Goal: Task Accomplishment & Management: Complete application form

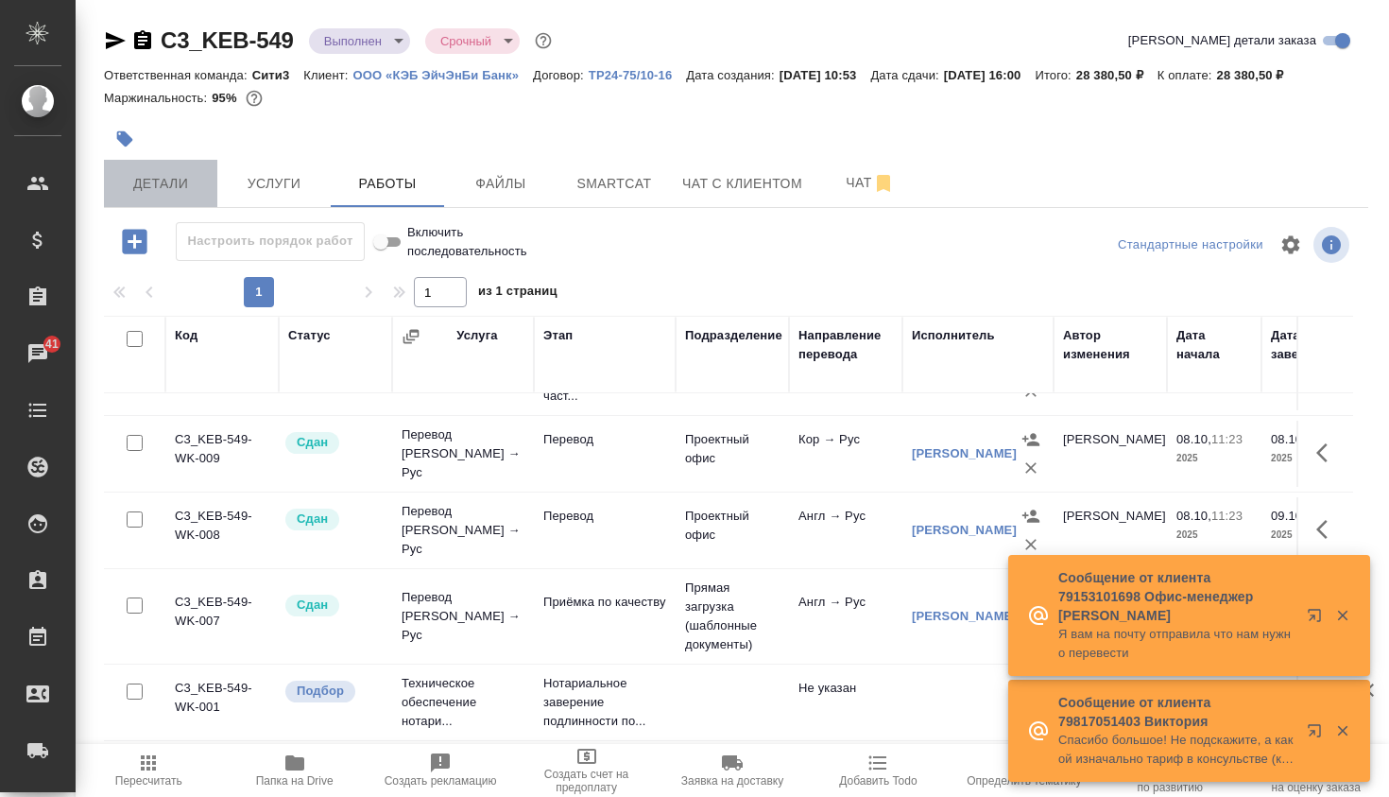
click at [208, 197] on button "Детали" at bounding box center [160, 183] width 113 height 47
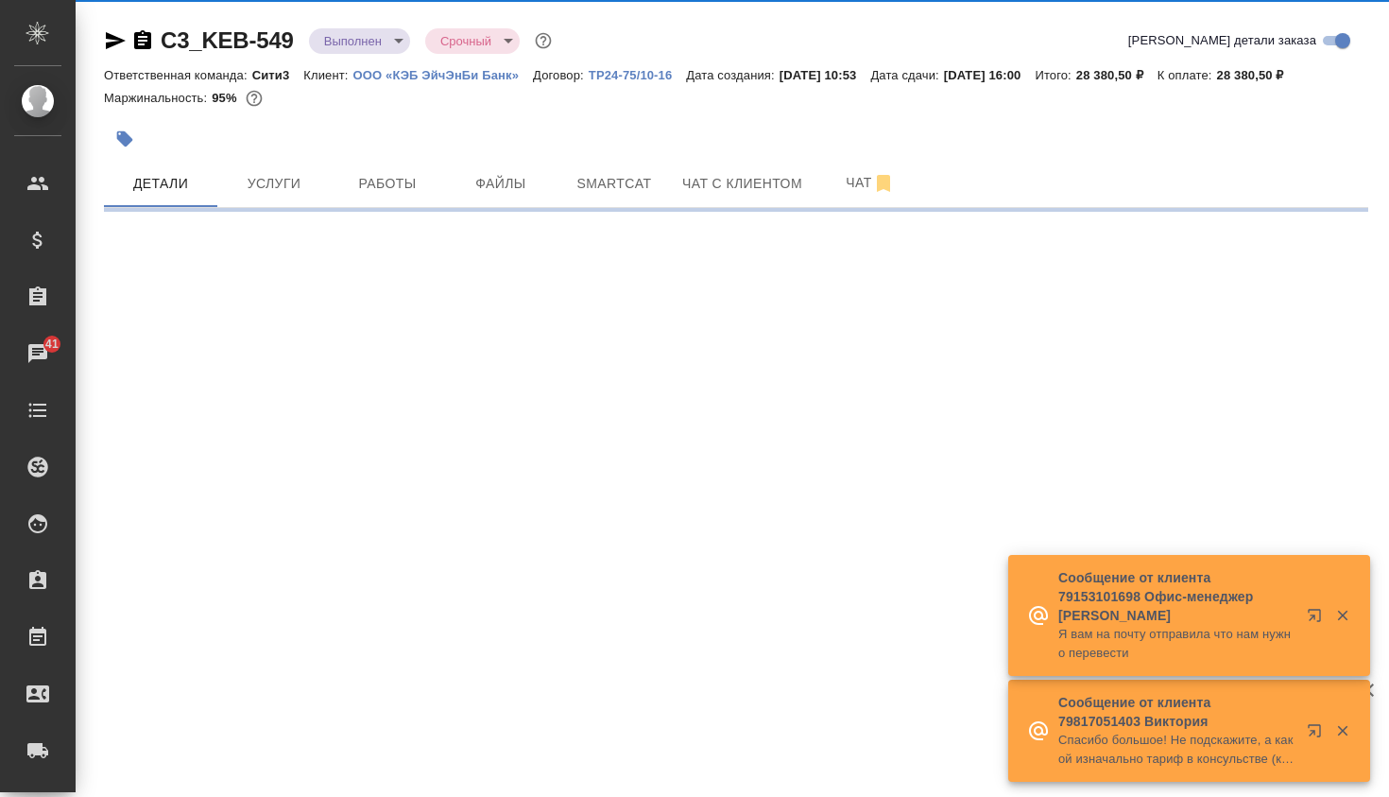
select select "RU"
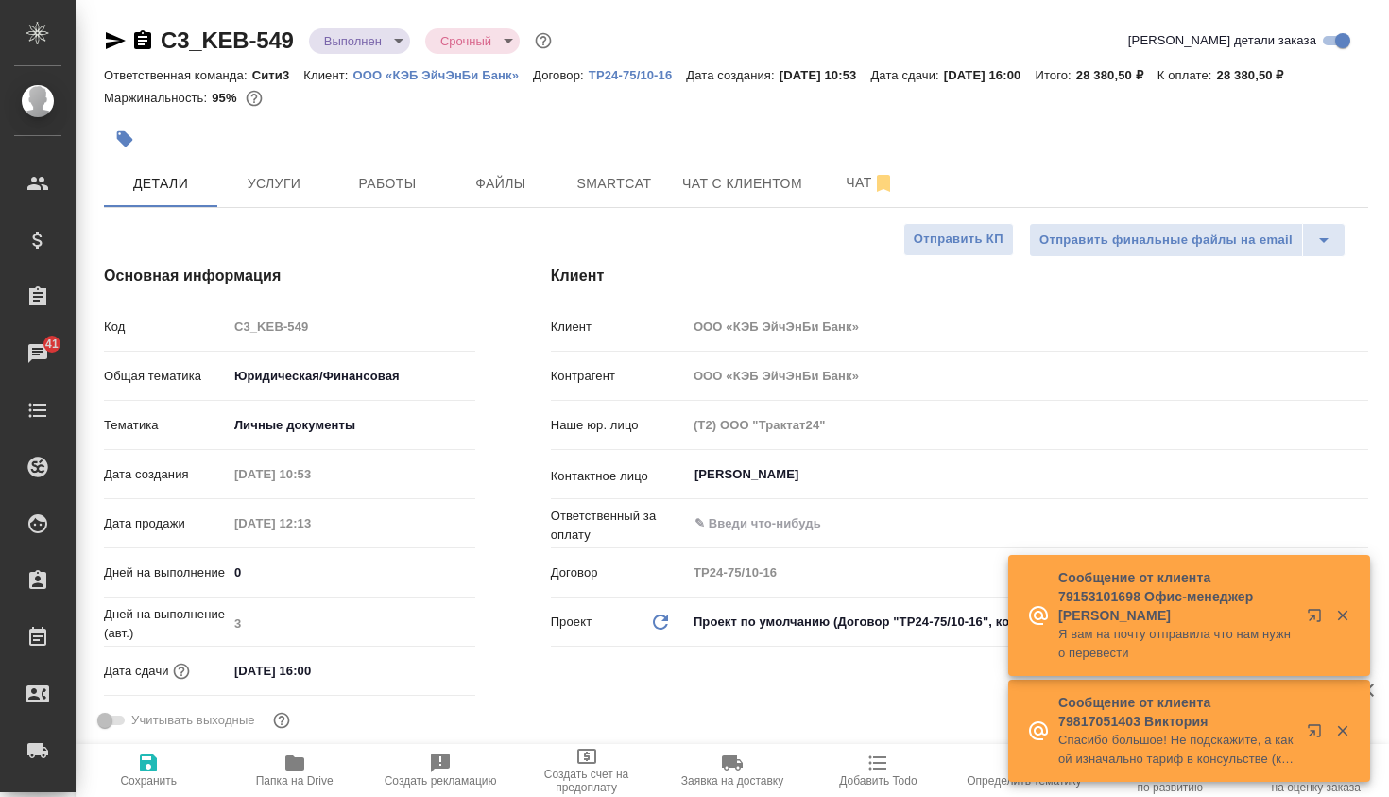
type textarea "x"
type input "[PERSON_NAME]"
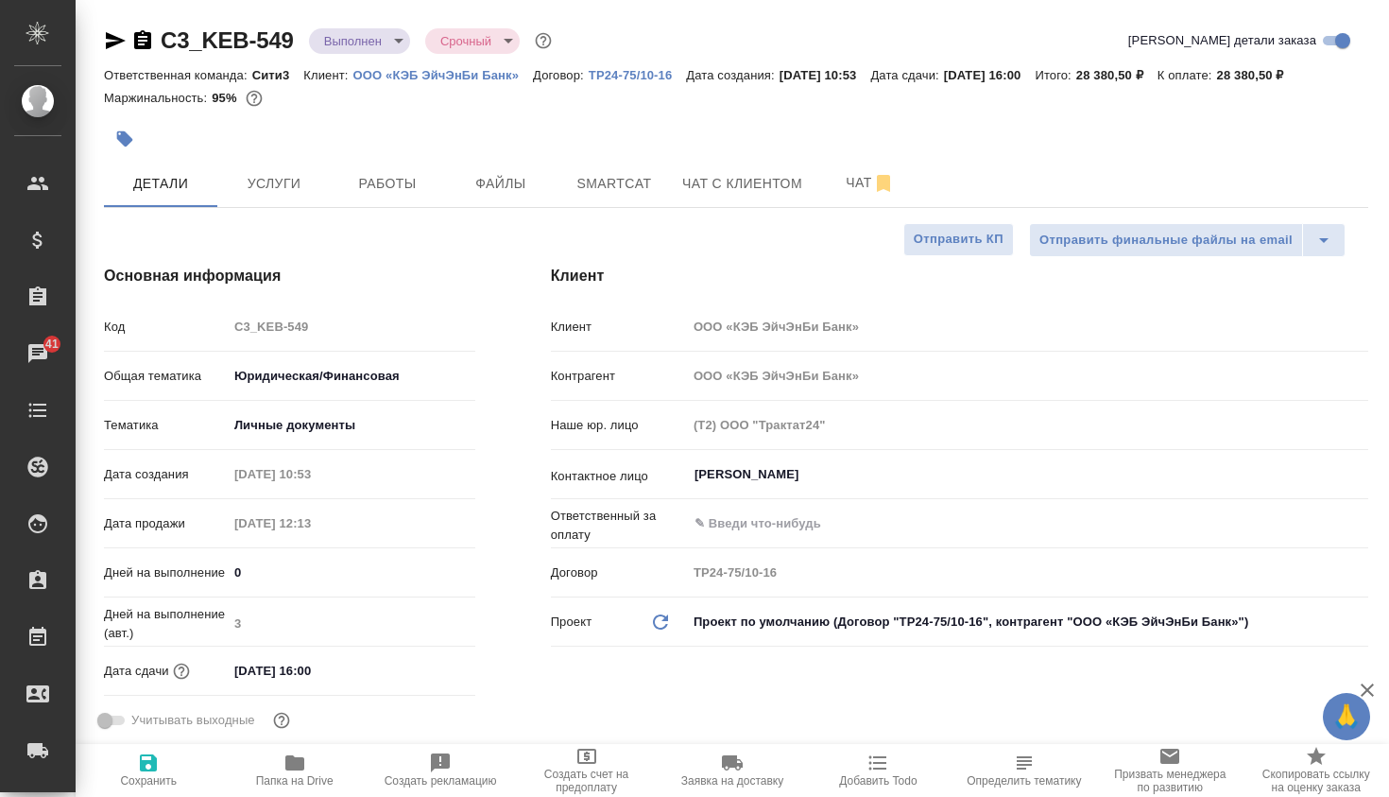
type textarea "x"
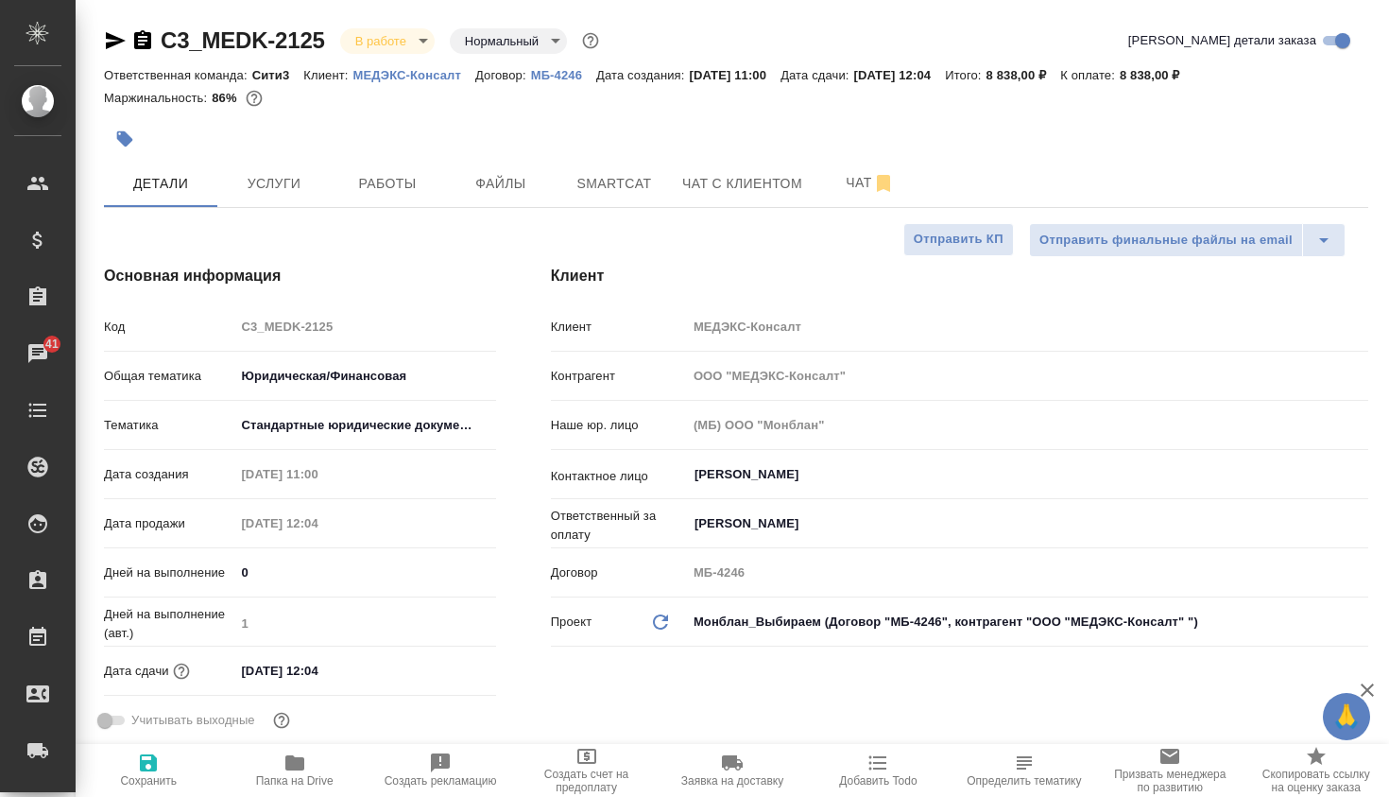
select select "RU"
click at [824, 189] on button "Чат" at bounding box center [870, 183] width 113 height 47
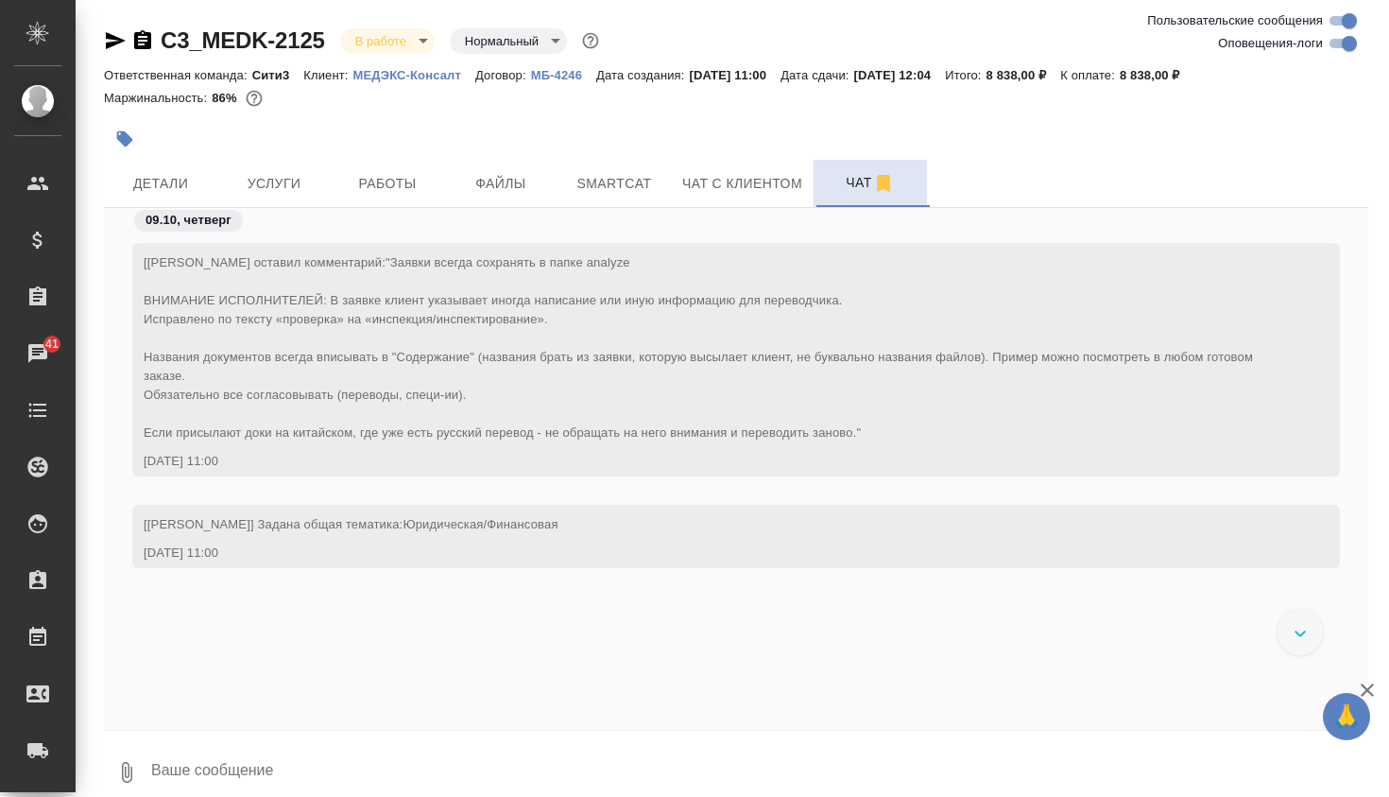
scroll to position [11832, 0]
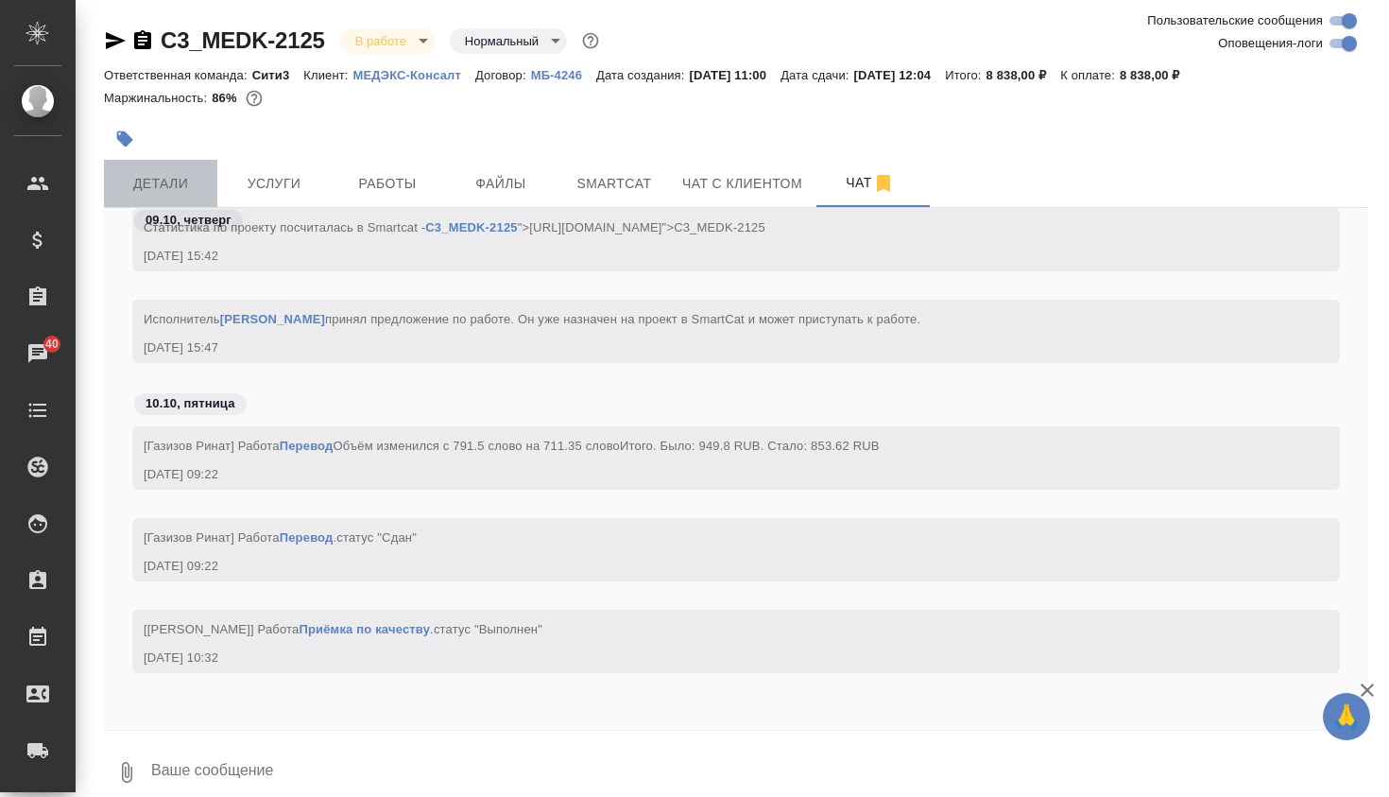
click at [182, 195] on span "Детали" at bounding box center [160, 184] width 91 height 24
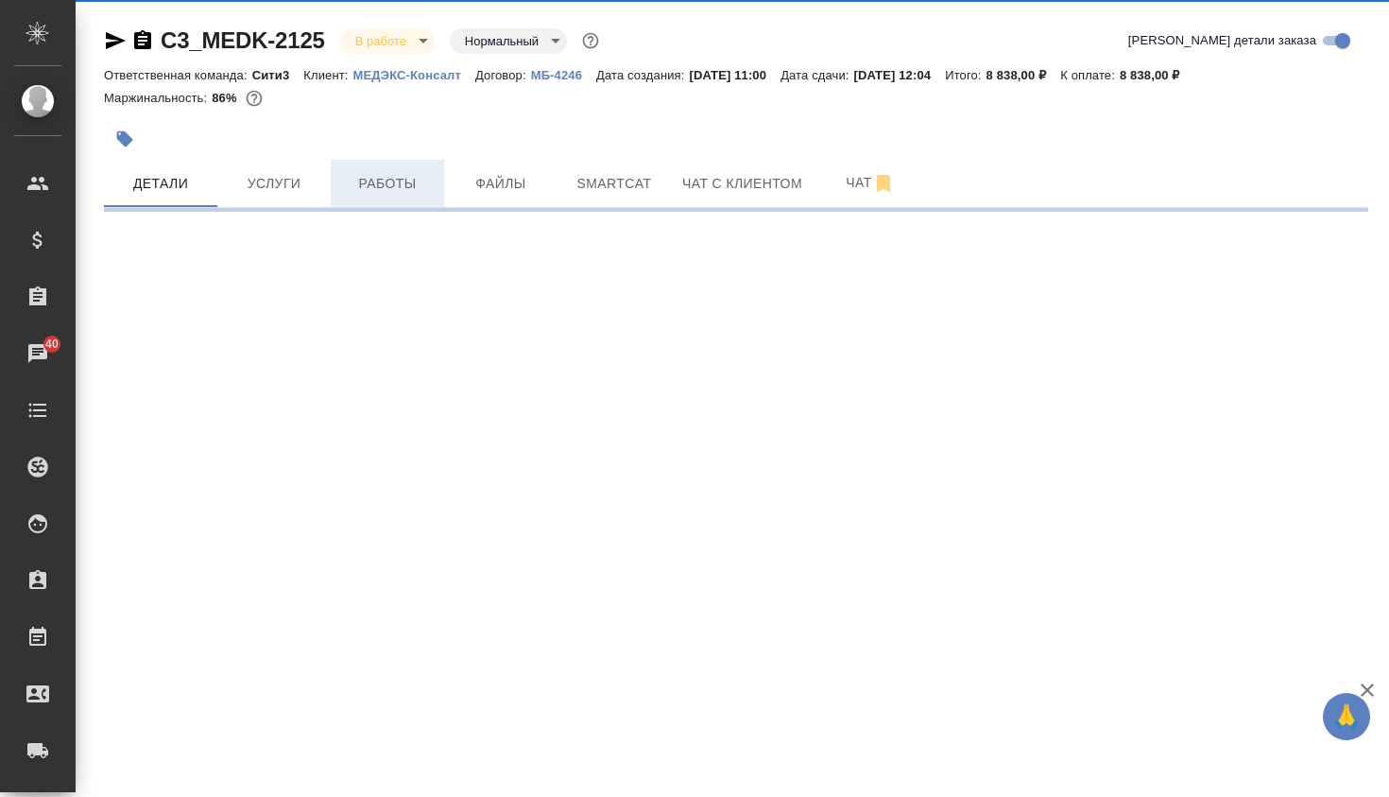
select select "RU"
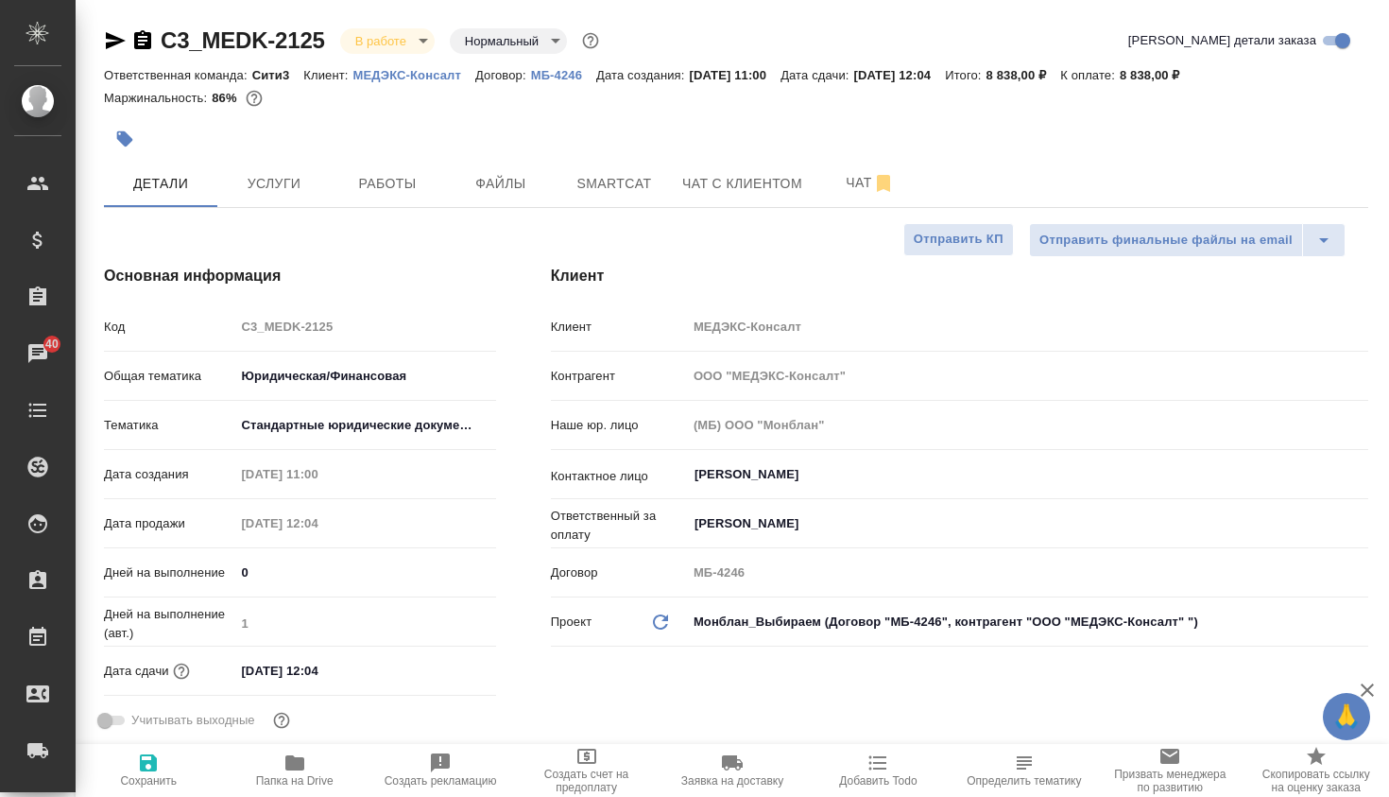
type textarea "x"
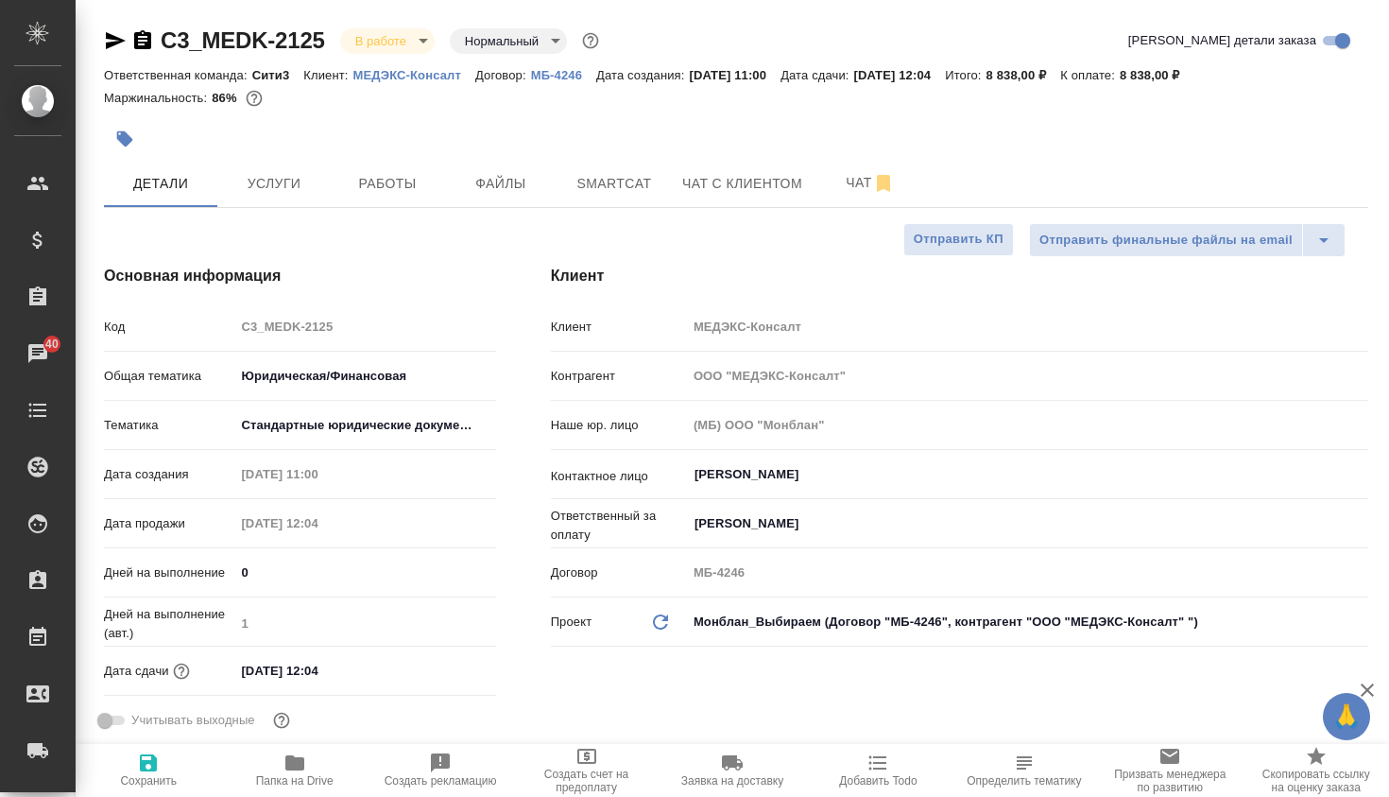
type textarea "x"
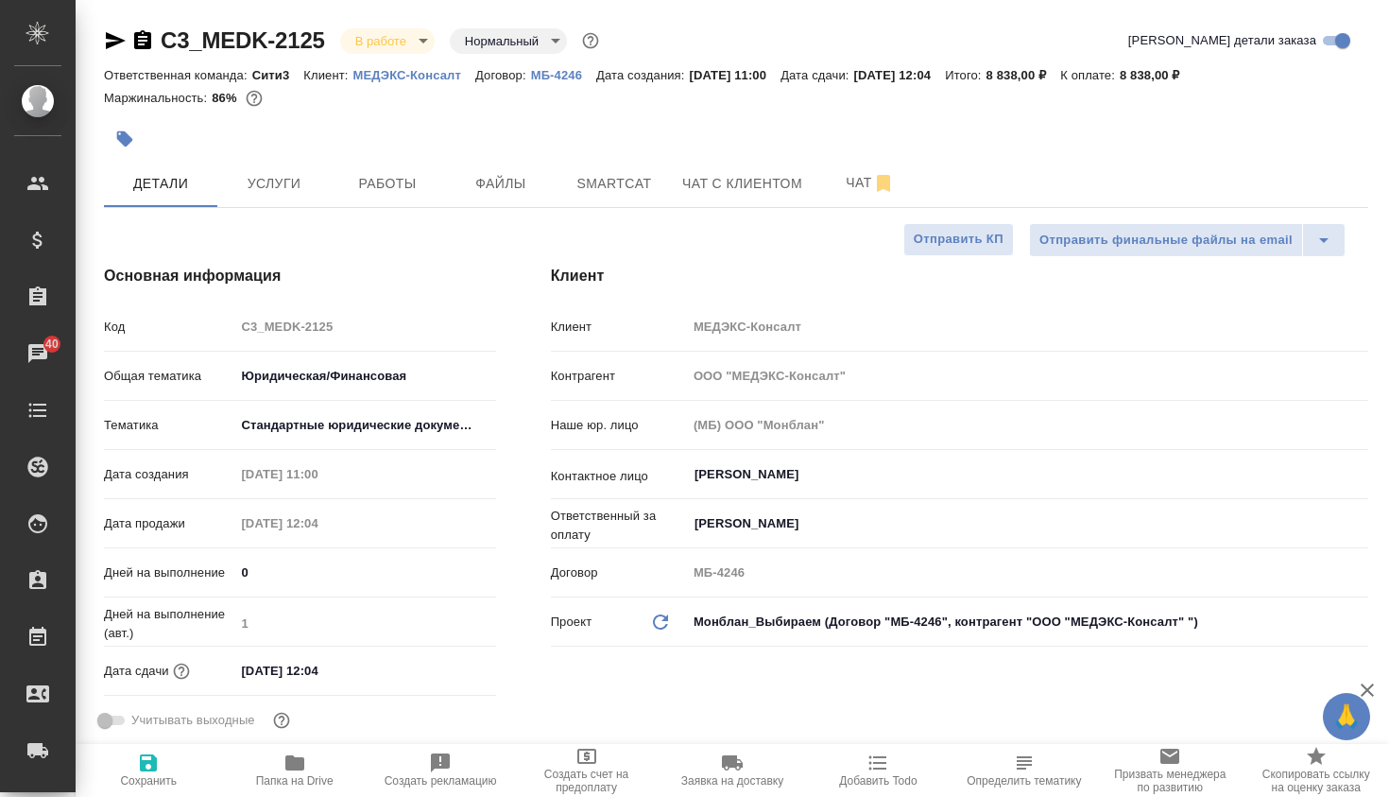
type textarea "x"
